Goal: Task Accomplishment & Management: Use online tool/utility

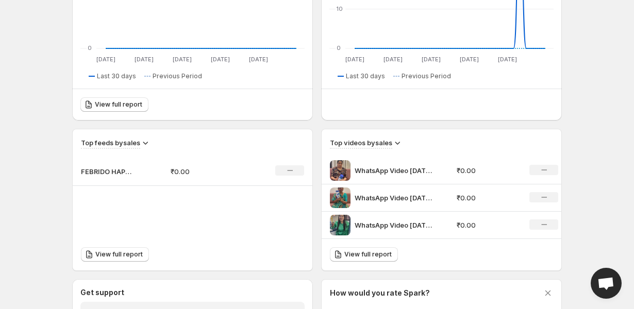
scroll to position [294, 0]
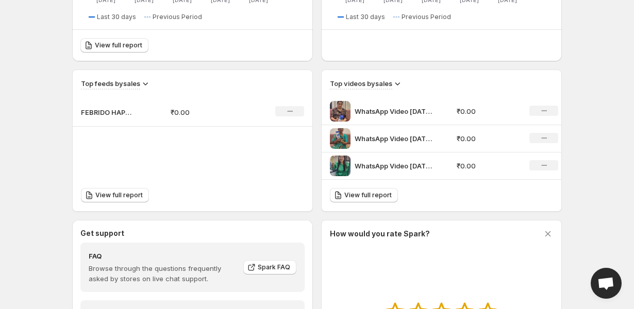
click at [394, 82] on icon at bounding box center [397, 83] width 10 height 10
click at [189, 112] on p "₹0.00" at bounding box center [207, 112] width 73 height 10
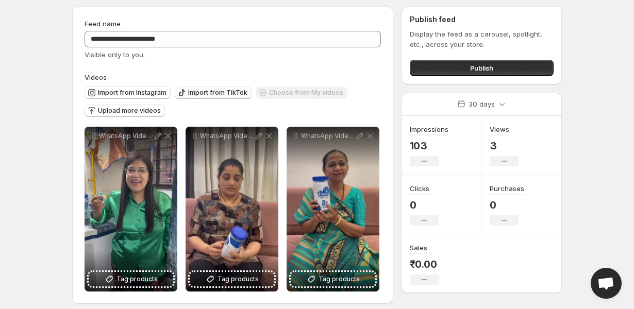
scroll to position [41, 0]
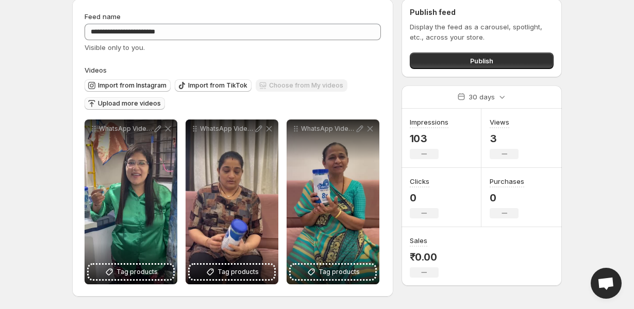
click at [147, 100] on span "Upload more videos" at bounding box center [129, 103] width 63 height 8
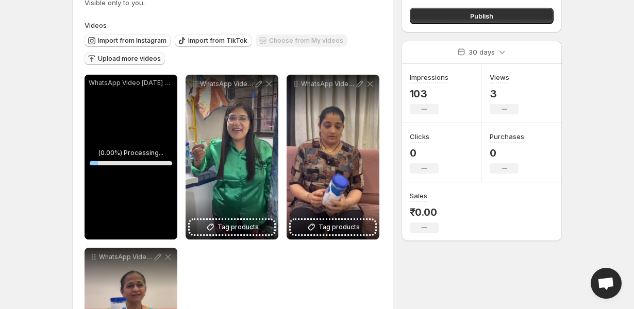
scroll to position [0, 0]
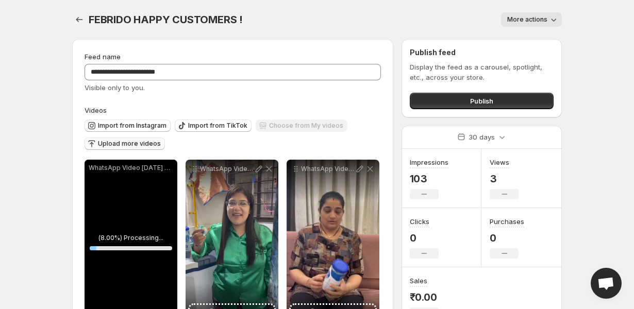
click at [148, 140] on button "Upload more videos" at bounding box center [125, 144] width 80 height 12
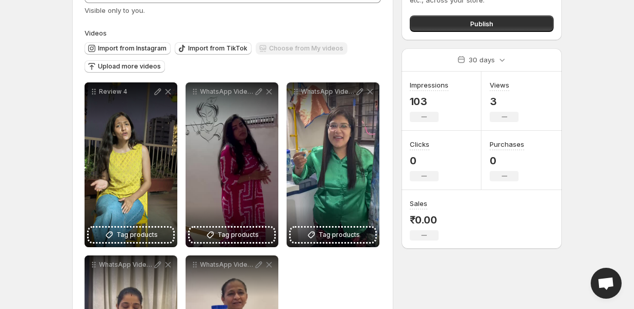
scroll to position [94, 0]
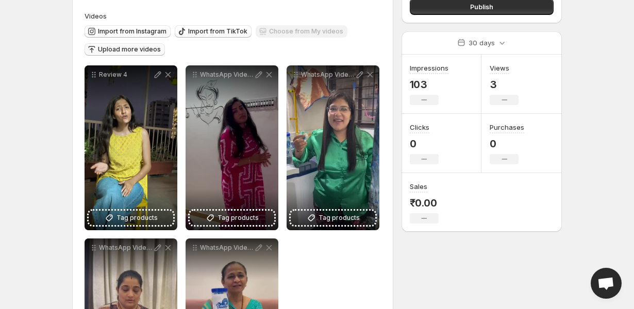
click at [138, 48] on span "Upload more videos" at bounding box center [129, 49] width 63 height 8
